Goal: Task Accomplishment & Management: Use online tool/utility

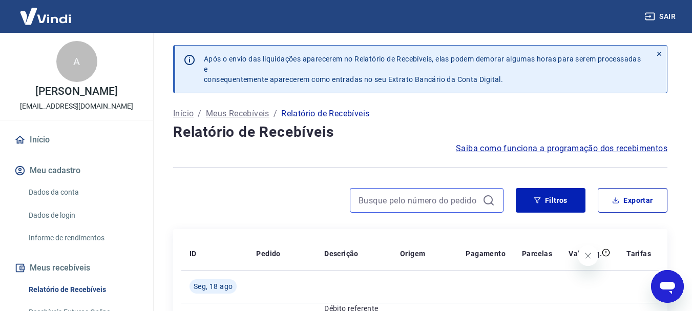
click at [394, 204] on input at bounding box center [419, 200] width 120 height 15
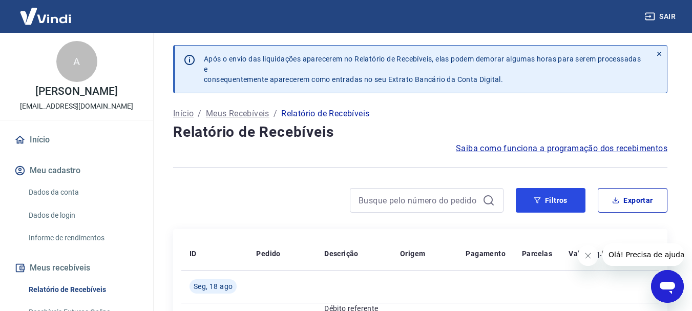
click at [534, 201] on icon "button" at bounding box center [537, 200] width 7 height 7
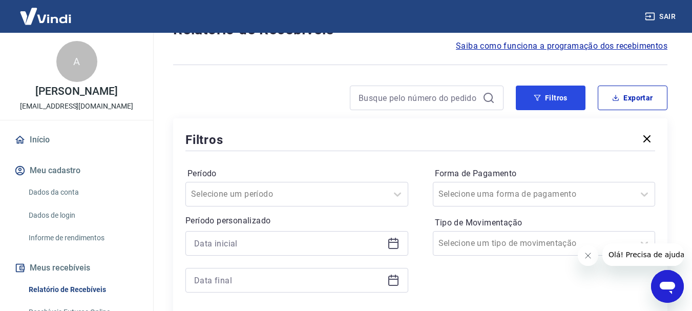
scroll to position [154, 0]
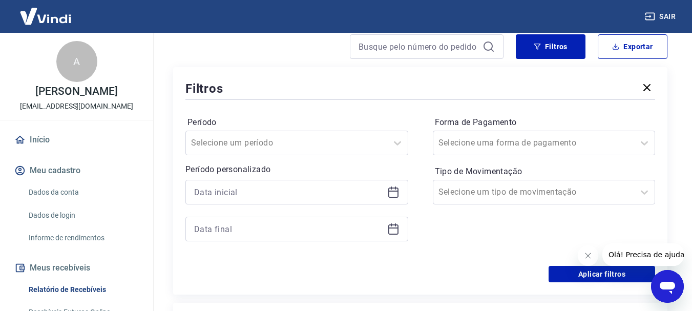
click at [387, 188] on icon at bounding box center [393, 192] width 12 height 12
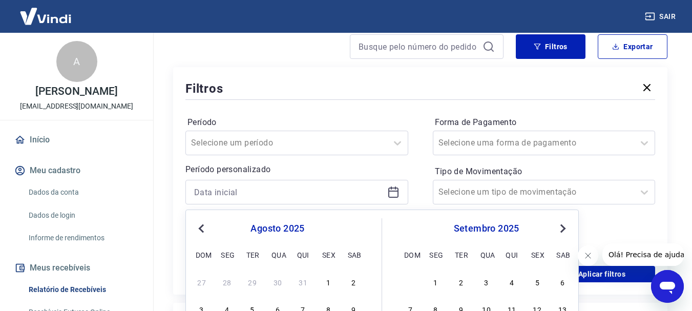
click at [199, 226] on button "Previous Month" at bounding box center [201, 228] width 12 height 12
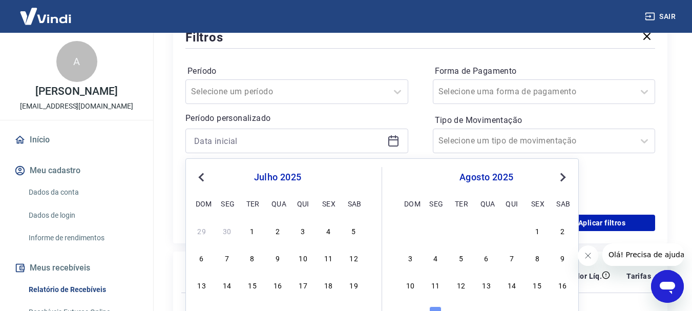
click at [202, 175] on span "Previous Month" at bounding box center [202, 177] width 0 height 12
click at [227, 231] on div "2" at bounding box center [227, 230] width 12 height 12
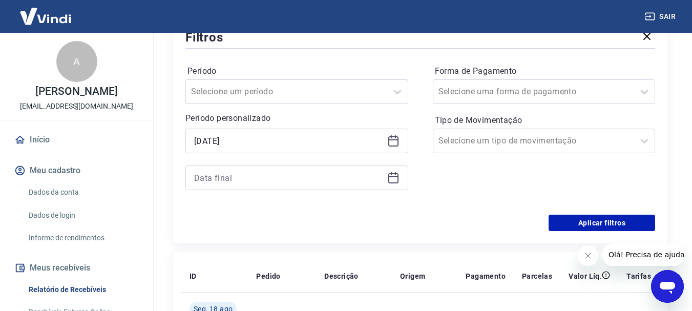
type input "[DATE]"
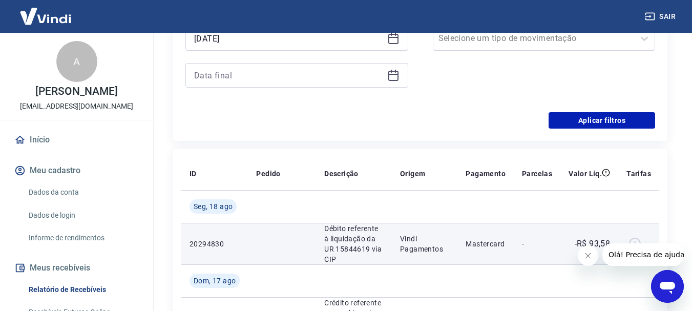
scroll to position [154, 0]
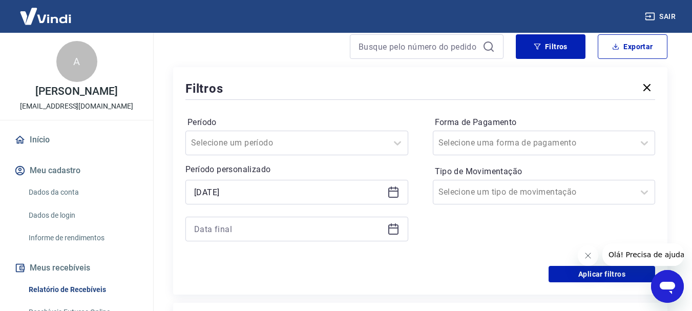
click at [394, 228] on icon at bounding box center [393, 227] width 10 height 1
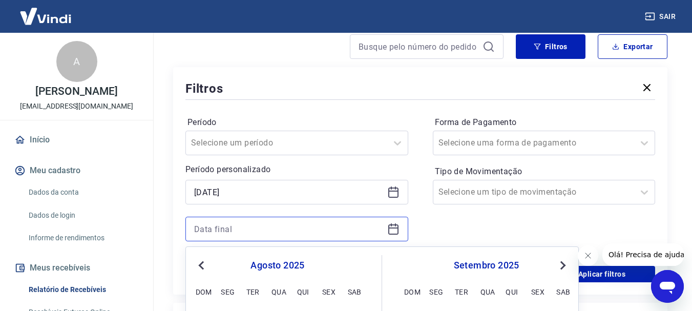
scroll to position [205, 0]
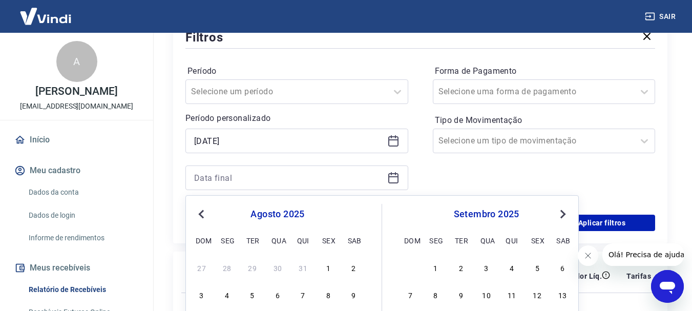
click at [202, 213] on span "Previous Month" at bounding box center [202, 214] width 0 height 12
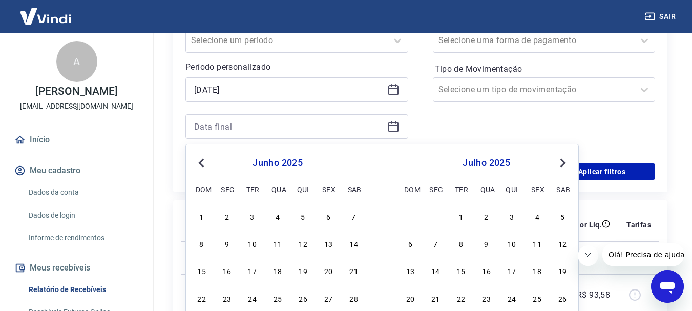
scroll to position [307, 0]
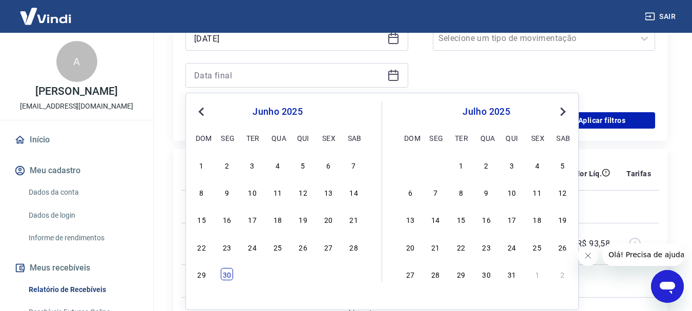
click at [231, 274] on div "30" at bounding box center [227, 274] width 12 height 12
type input "[DATE]"
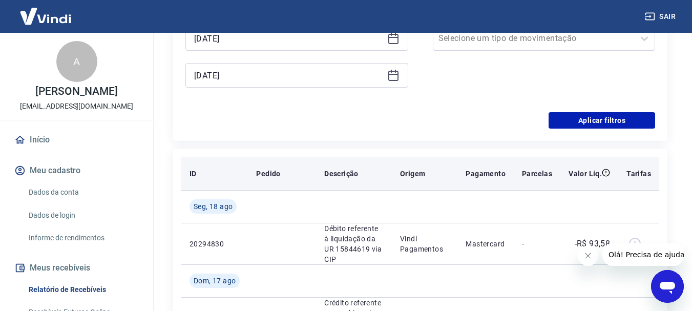
scroll to position [256, 0]
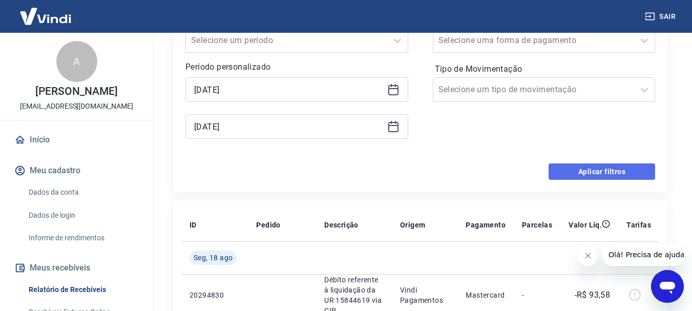
click at [594, 175] on button "Aplicar filtros" at bounding box center [602, 171] width 107 height 16
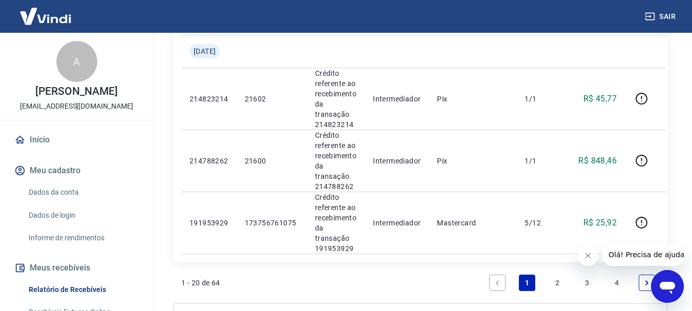
scroll to position [1494, 0]
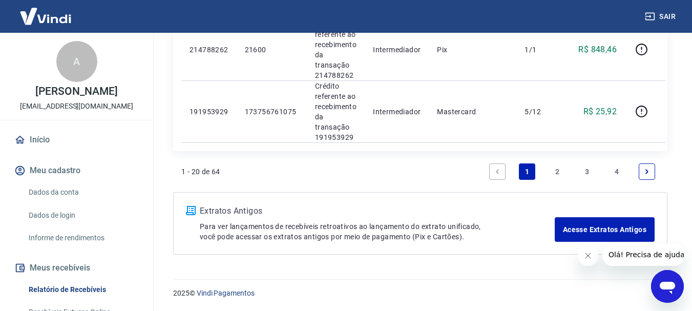
click at [558, 173] on link "2" at bounding box center [557, 171] width 16 height 16
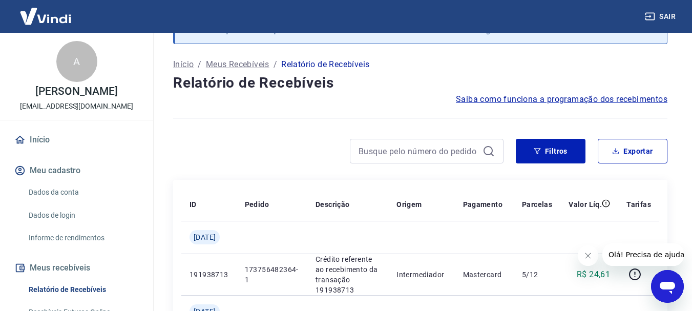
scroll to position [1235, 0]
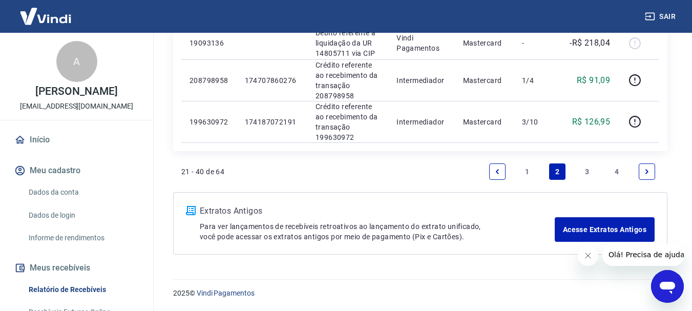
click at [617, 170] on link "4" at bounding box center [617, 171] width 16 height 16
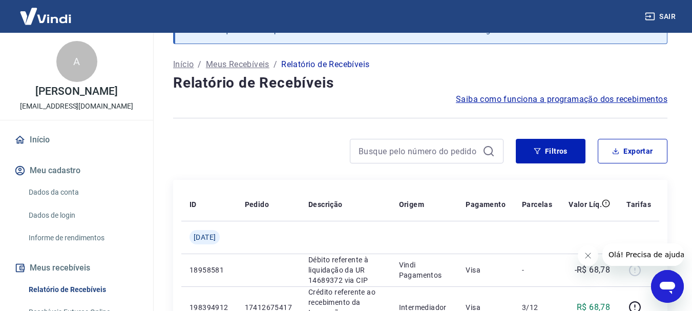
scroll to position [374, 0]
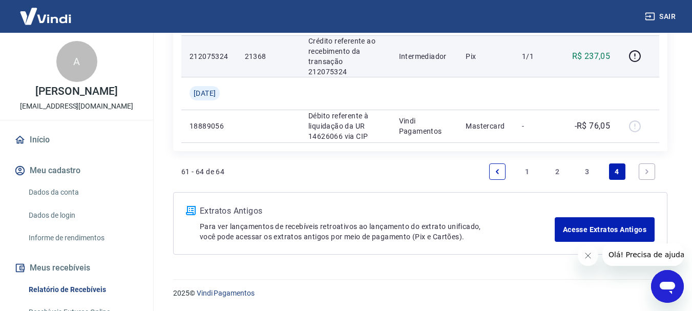
click at [257, 56] on p "21368" at bounding box center [268, 56] width 47 height 10
click at [258, 56] on p "21368" at bounding box center [268, 56] width 47 height 10
copy p "21368"
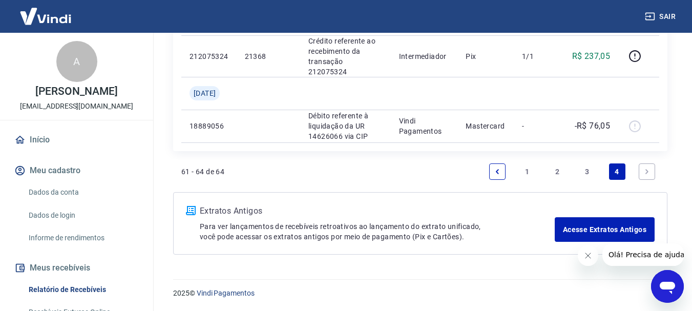
click at [583, 169] on link "3" at bounding box center [587, 171] width 16 height 16
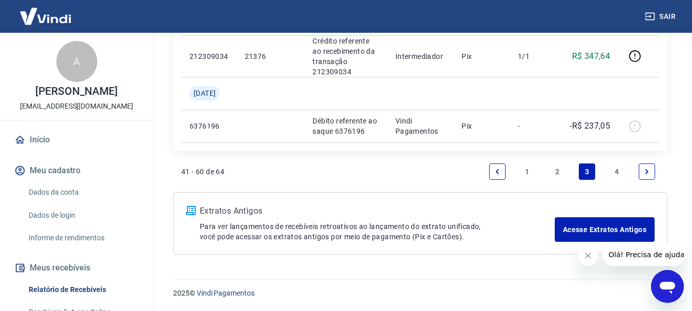
scroll to position [921, 0]
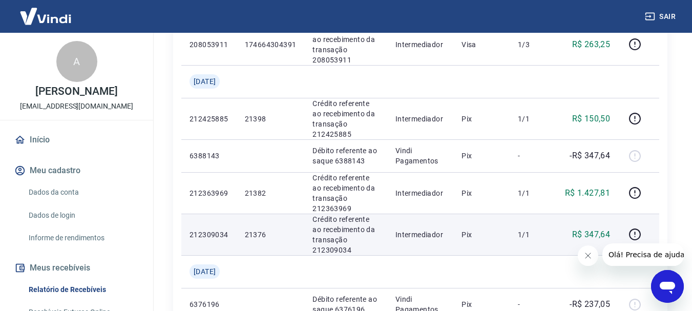
click at [268, 237] on p "21376" at bounding box center [271, 234] width 52 height 10
click at [268, 238] on p "21376" at bounding box center [271, 234] width 52 height 10
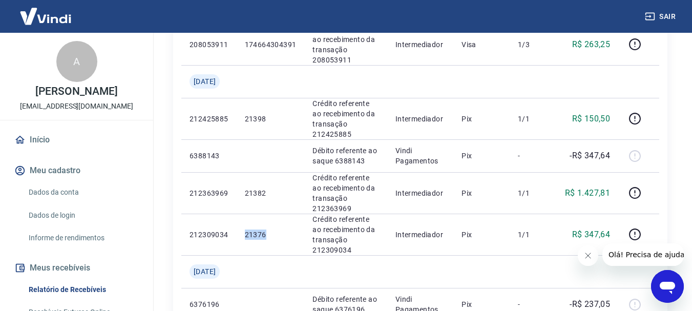
copy p "21376"
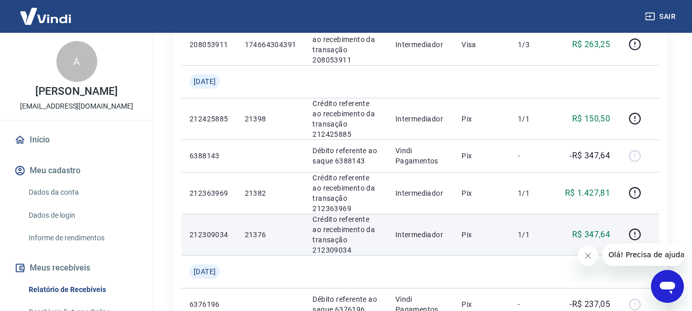
click at [597, 234] on p "R$ 347,64" at bounding box center [591, 234] width 38 height 12
click at [598, 233] on p "R$ 347,64" at bounding box center [591, 234] width 38 height 12
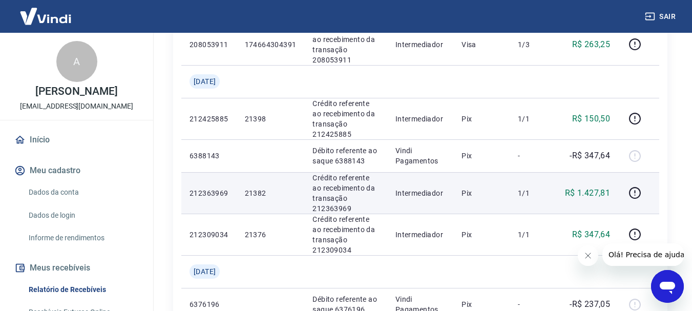
click at [605, 194] on p "R$ 1.427,81" at bounding box center [587, 193] width 45 height 12
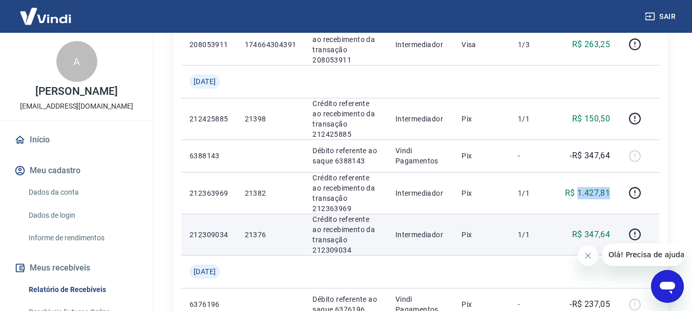
copy p "1.427,81"
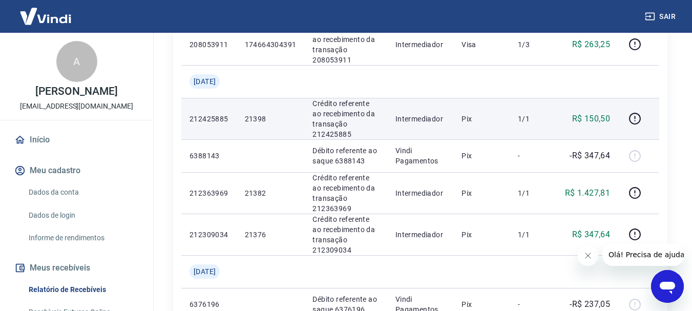
click at [282, 101] on td "21398" at bounding box center [271, 118] width 68 height 41
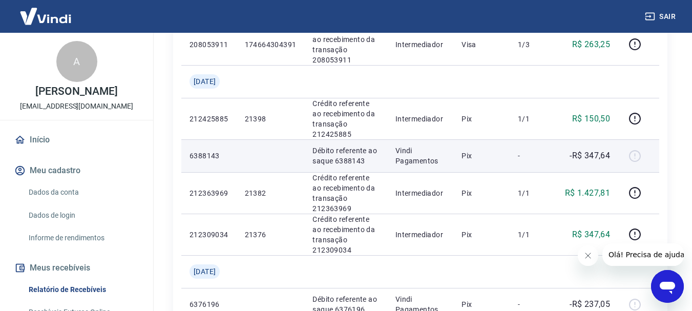
scroll to position [973, 0]
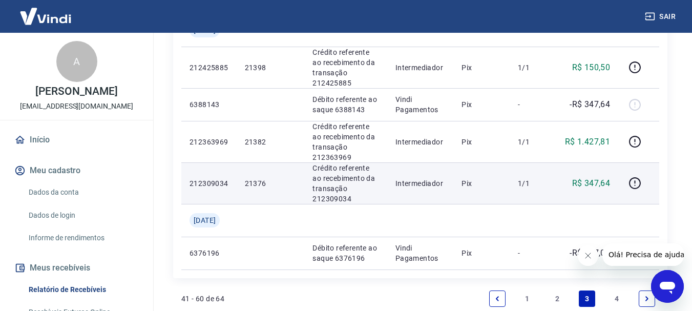
click at [271, 187] on p "21376" at bounding box center [271, 183] width 52 height 10
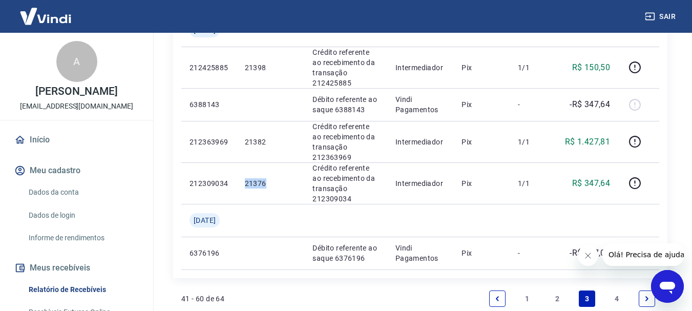
copy p "21376"
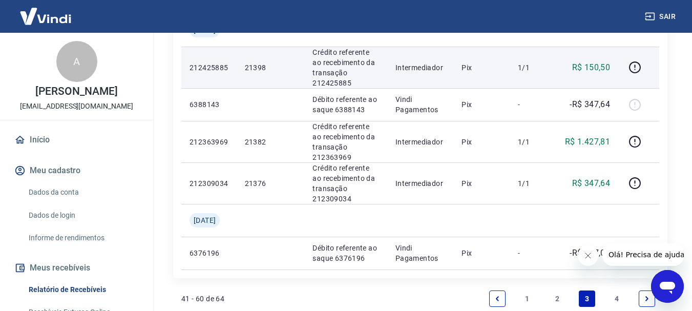
click at [267, 70] on p "21398" at bounding box center [271, 67] width 52 height 10
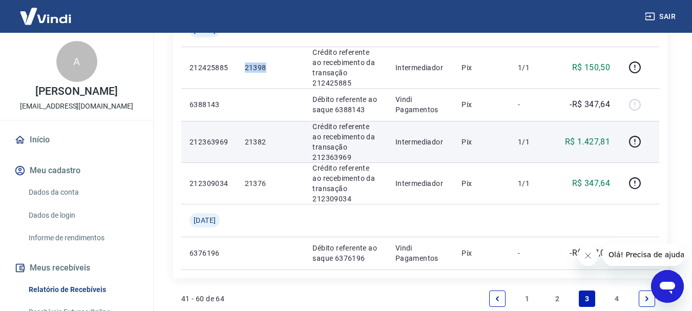
copy p "21398"
click at [263, 140] on p "21382" at bounding box center [271, 142] width 52 height 10
click at [264, 140] on p "21382" at bounding box center [271, 142] width 52 height 10
click at [265, 142] on p "21382" at bounding box center [271, 142] width 52 height 10
click at [266, 142] on p "21382" at bounding box center [271, 142] width 52 height 10
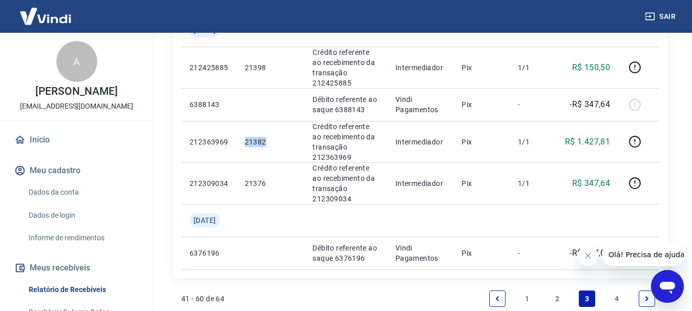
copy p "21382"
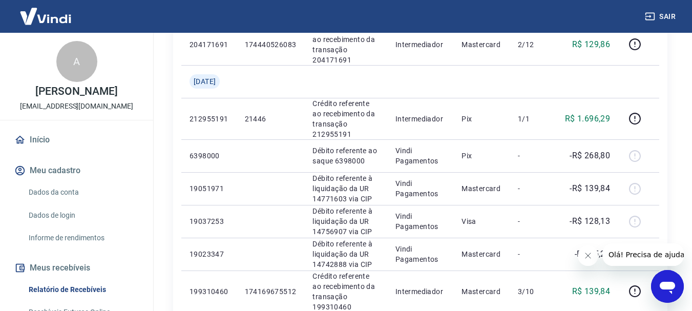
scroll to position [703, 0]
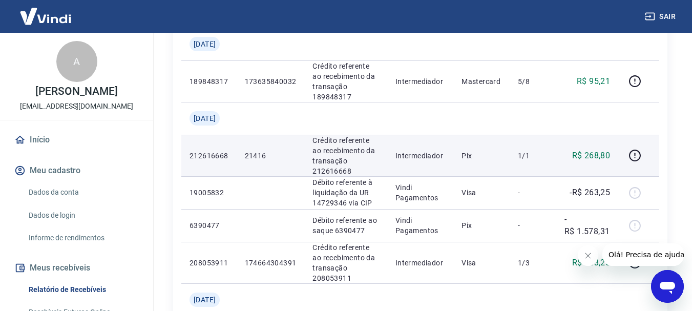
click at [262, 151] on p "21416" at bounding box center [271, 156] width 52 height 10
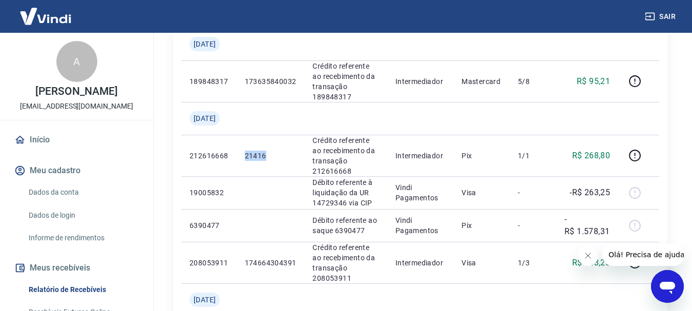
copy p "21416"
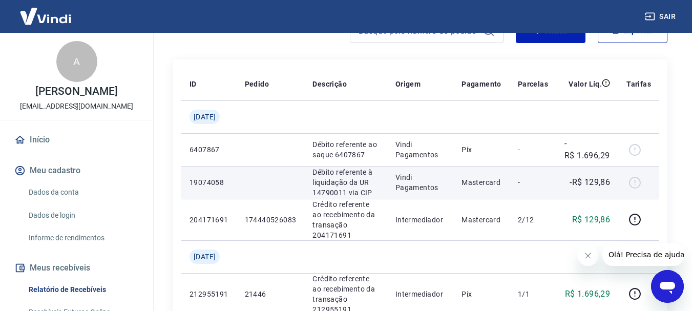
scroll to position [221, 0]
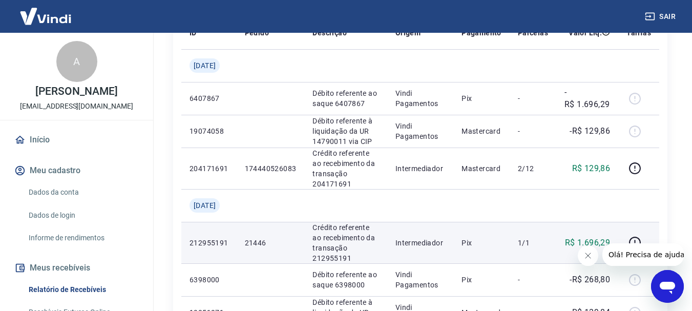
click at [263, 246] on p "21446" at bounding box center [271, 243] width 52 height 10
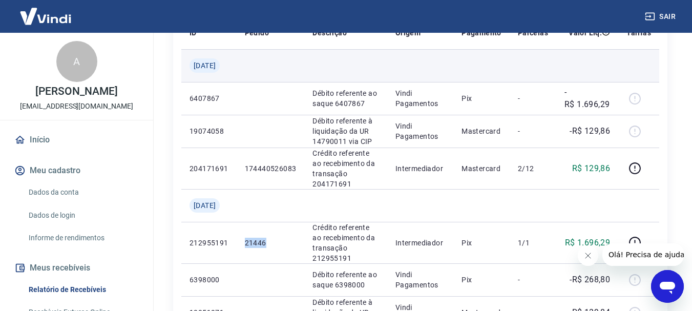
copy p "21446"
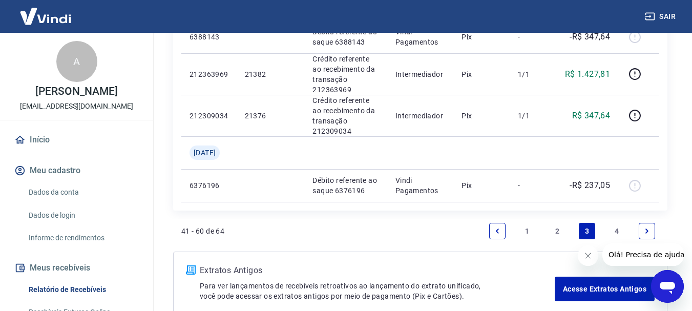
scroll to position [1100, 0]
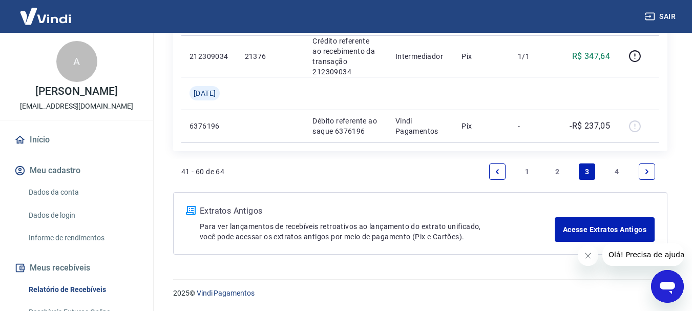
click at [562, 167] on link "2" at bounding box center [557, 171] width 16 height 16
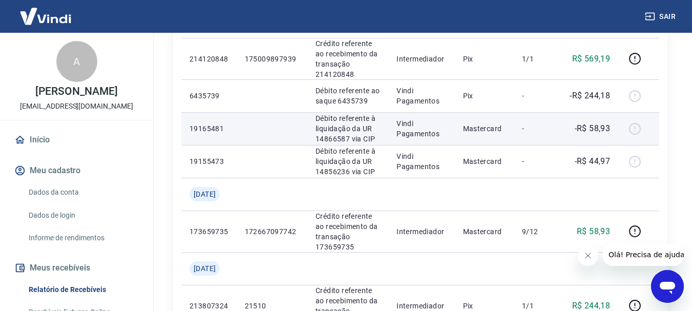
scroll to position [688, 0]
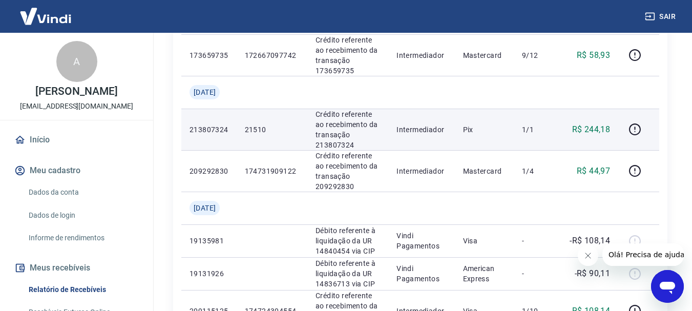
click at [268, 135] on p "21510" at bounding box center [272, 129] width 54 height 10
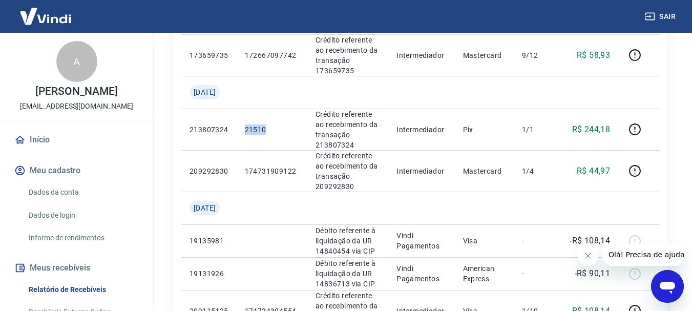
copy p "21510"
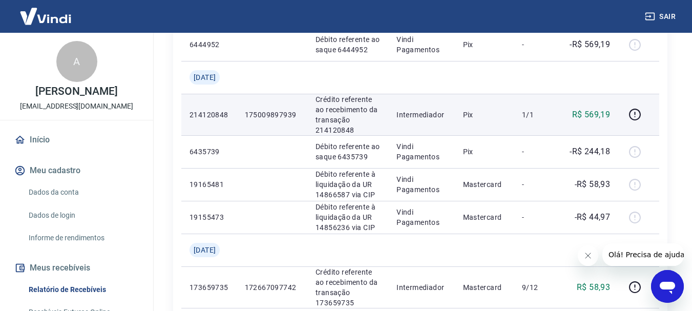
scroll to position [405, 0]
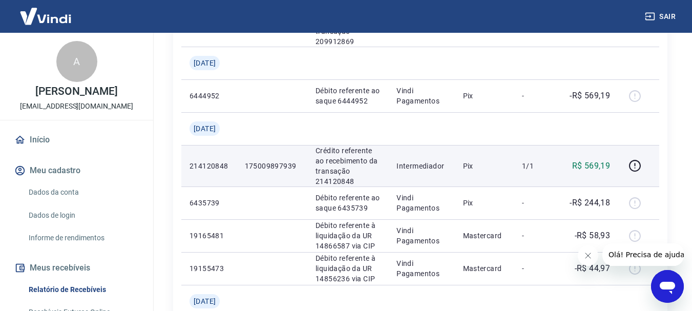
click at [280, 171] on p "175009897939" at bounding box center [272, 166] width 54 height 10
copy p "175009897939"
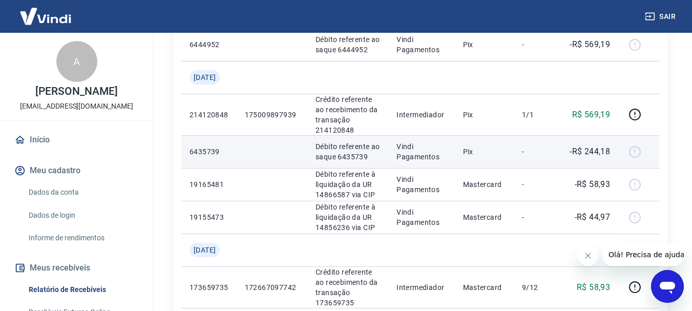
click at [599, 158] on p "-R$ 244,18" at bounding box center [590, 151] width 40 height 12
drag, startPoint x: 599, startPoint y: 160, endPoint x: 572, endPoint y: 163, distance: 27.9
click at [599, 158] on p "-R$ 244,18" at bounding box center [590, 151] width 40 height 12
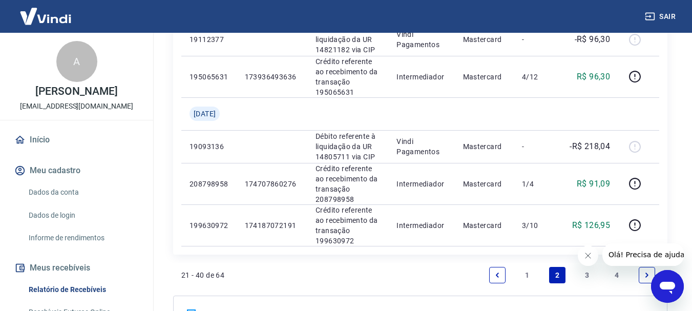
scroll to position [1173, 0]
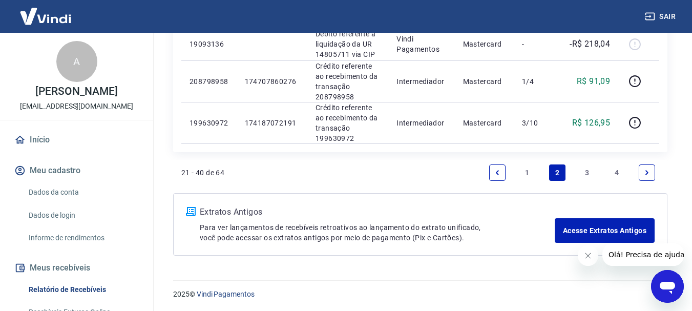
click at [587, 181] on link "3" at bounding box center [587, 172] width 16 height 16
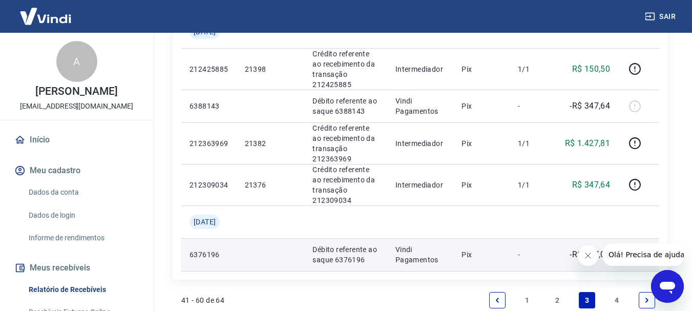
scroll to position [1022, 0]
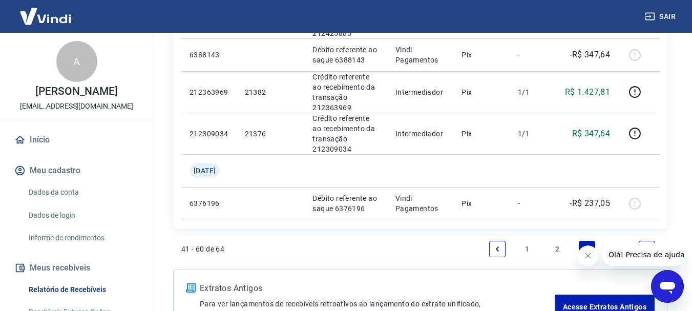
click at [558, 245] on link "2" at bounding box center [557, 249] width 16 height 16
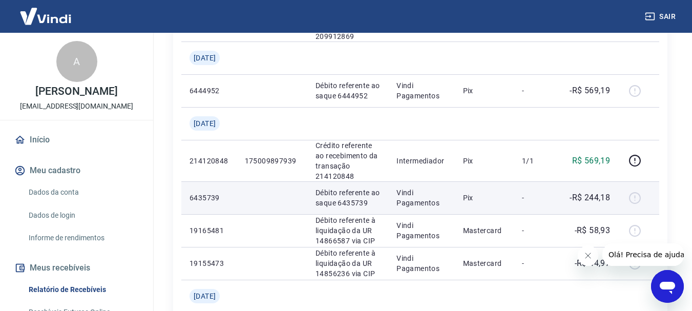
scroll to position [461, 0]
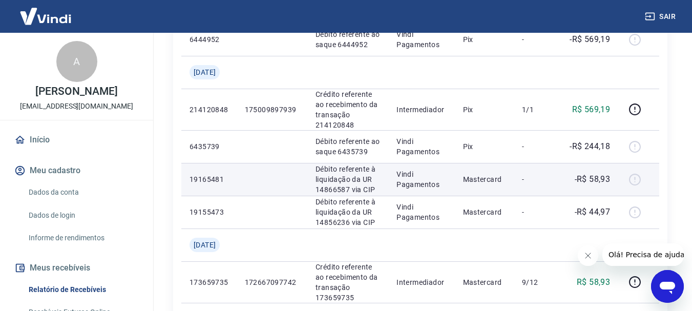
click at [547, 184] on p "-" at bounding box center [537, 179] width 30 height 10
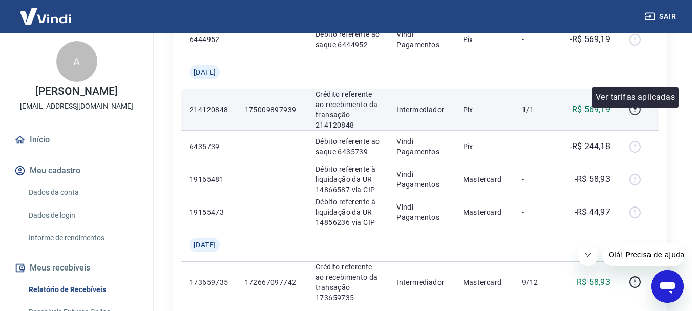
click at [633, 116] on icon "button" at bounding box center [634, 109] width 13 height 13
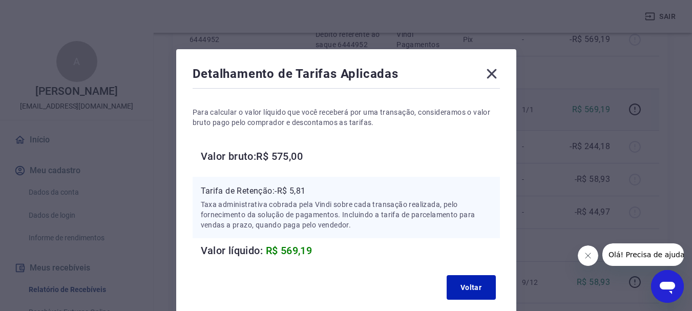
click at [492, 75] on icon at bounding box center [492, 74] width 10 height 10
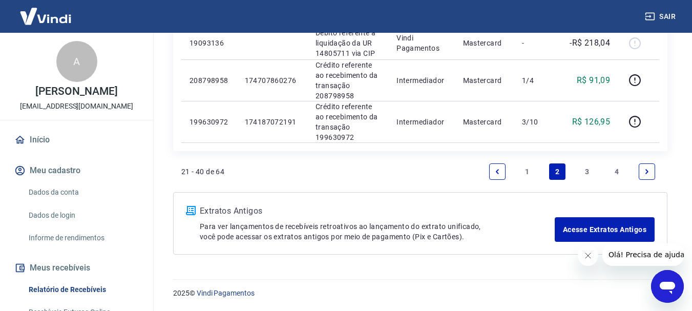
scroll to position [1235, 0]
click at [527, 173] on link "1" at bounding box center [527, 171] width 16 height 16
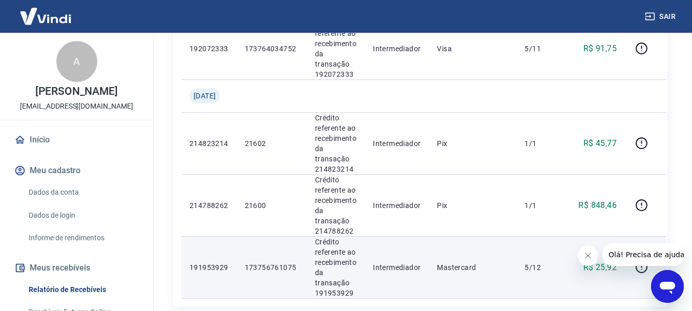
scroll to position [1441, 0]
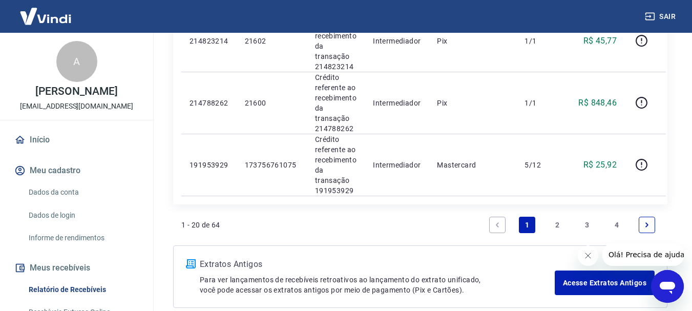
click at [557, 221] on link "2" at bounding box center [557, 225] width 16 height 16
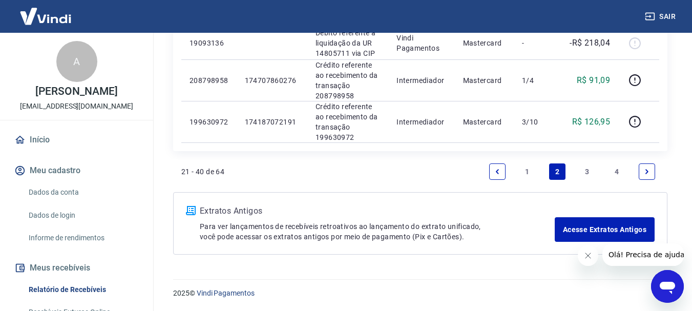
scroll to position [1235, 0]
click at [528, 166] on link "1" at bounding box center [527, 171] width 16 height 16
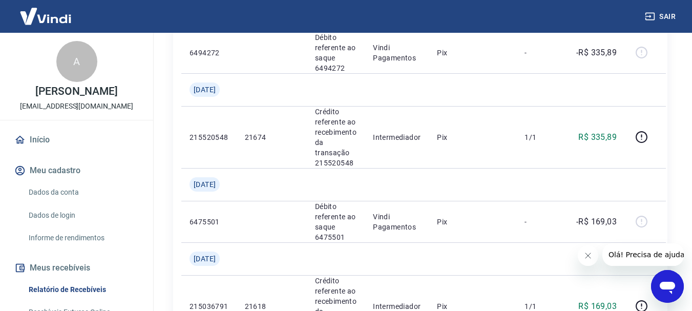
scroll to position [775, 0]
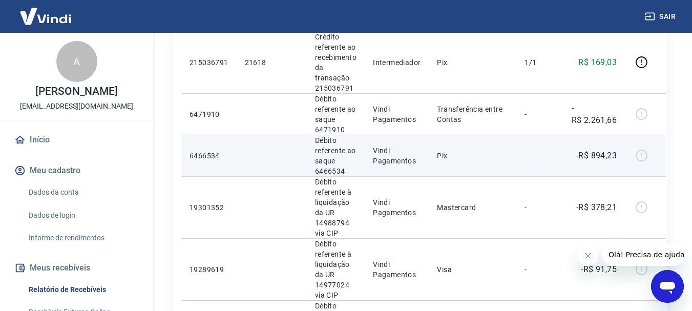
click at [339, 170] on p "Débito referente ao saque 6466534" at bounding box center [335, 155] width 41 height 41
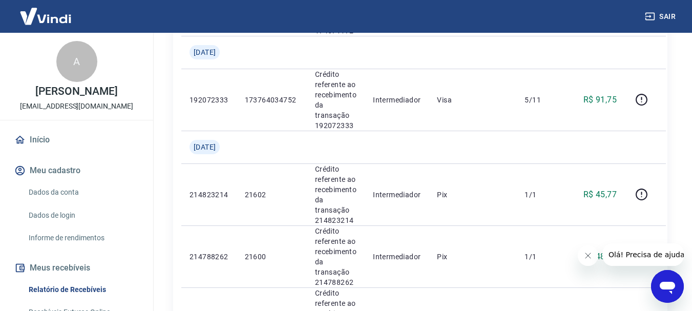
scroll to position [597, 0]
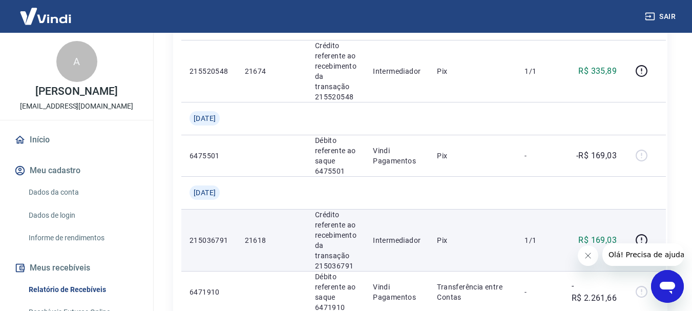
click at [272, 242] on p "21618" at bounding box center [272, 240] width 54 height 10
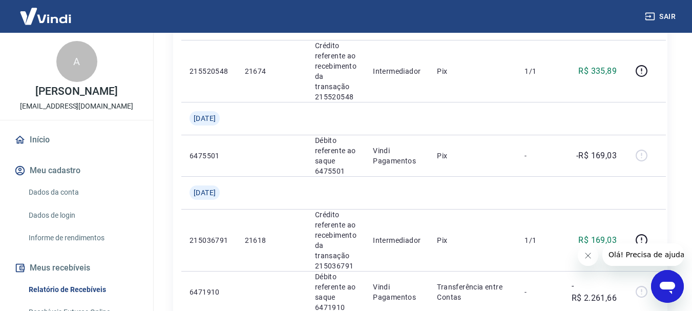
scroll to position [325, 0]
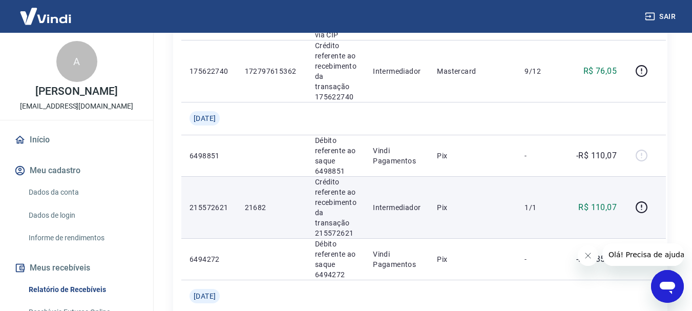
click at [272, 205] on p "21682" at bounding box center [272, 207] width 54 height 10
click at [270, 211] on p "21682" at bounding box center [272, 207] width 54 height 10
click at [270, 210] on p "21682" at bounding box center [272, 207] width 54 height 10
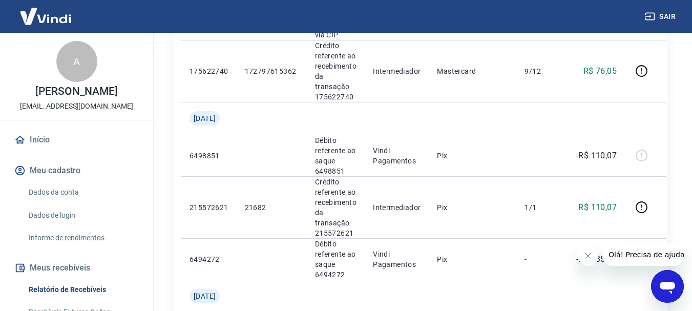
scroll to position [513, 0]
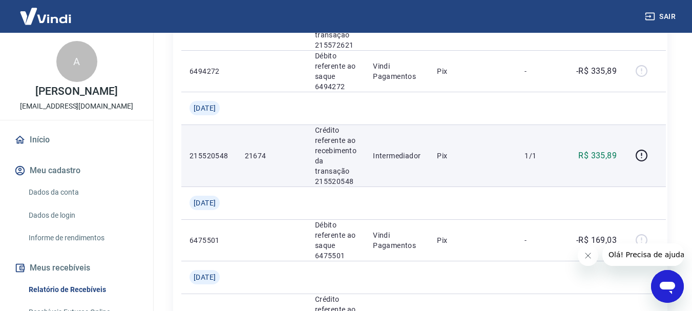
click at [261, 156] on p "21674" at bounding box center [272, 156] width 54 height 10
